Goal: Check status: Check status

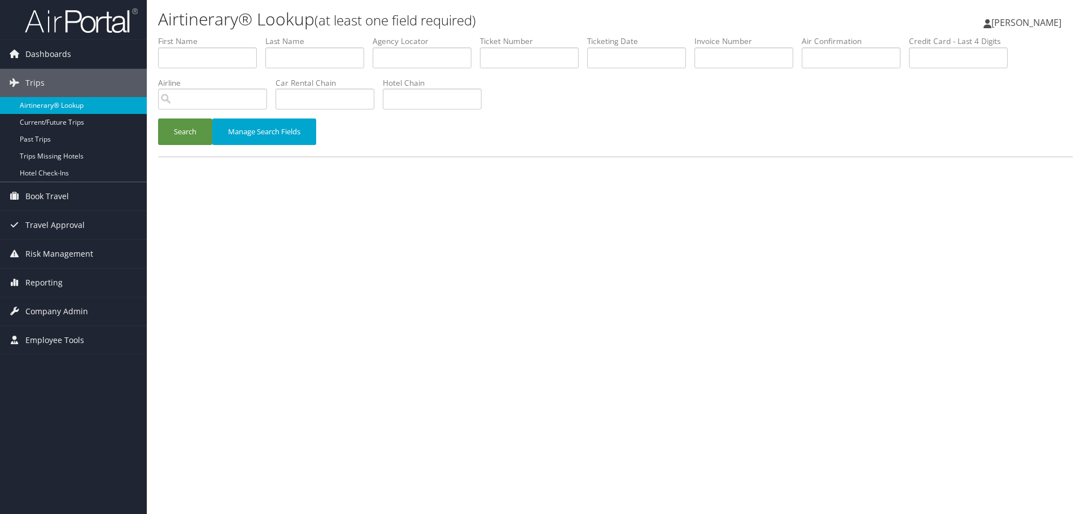
click at [54, 107] on link "Airtinerary® Lookup" at bounding box center [73, 105] width 147 height 17
click at [177, 56] on input "text" at bounding box center [207, 57] width 99 height 21
type input "MELINDA"
type input "B"
type input "[PERSON_NAME]"
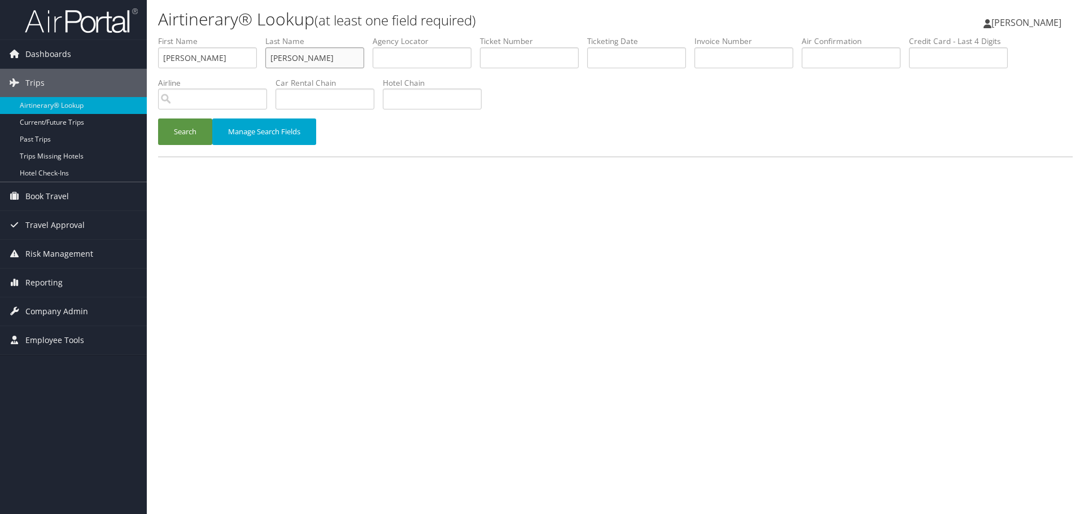
click at [158, 119] on button "Search" at bounding box center [185, 132] width 54 height 27
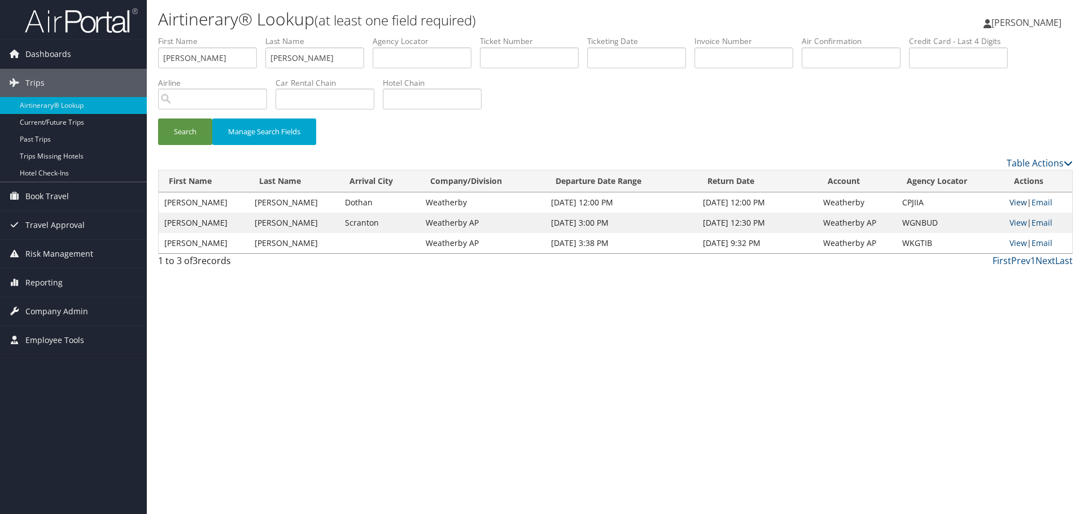
click at [1010, 201] on link "View" at bounding box center [1019, 202] width 18 height 11
click at [66, 104] on link "Airtinerary® Lookup" at bounding box center [73, 105] width 147 height 17
